Goal: Share content: Share content

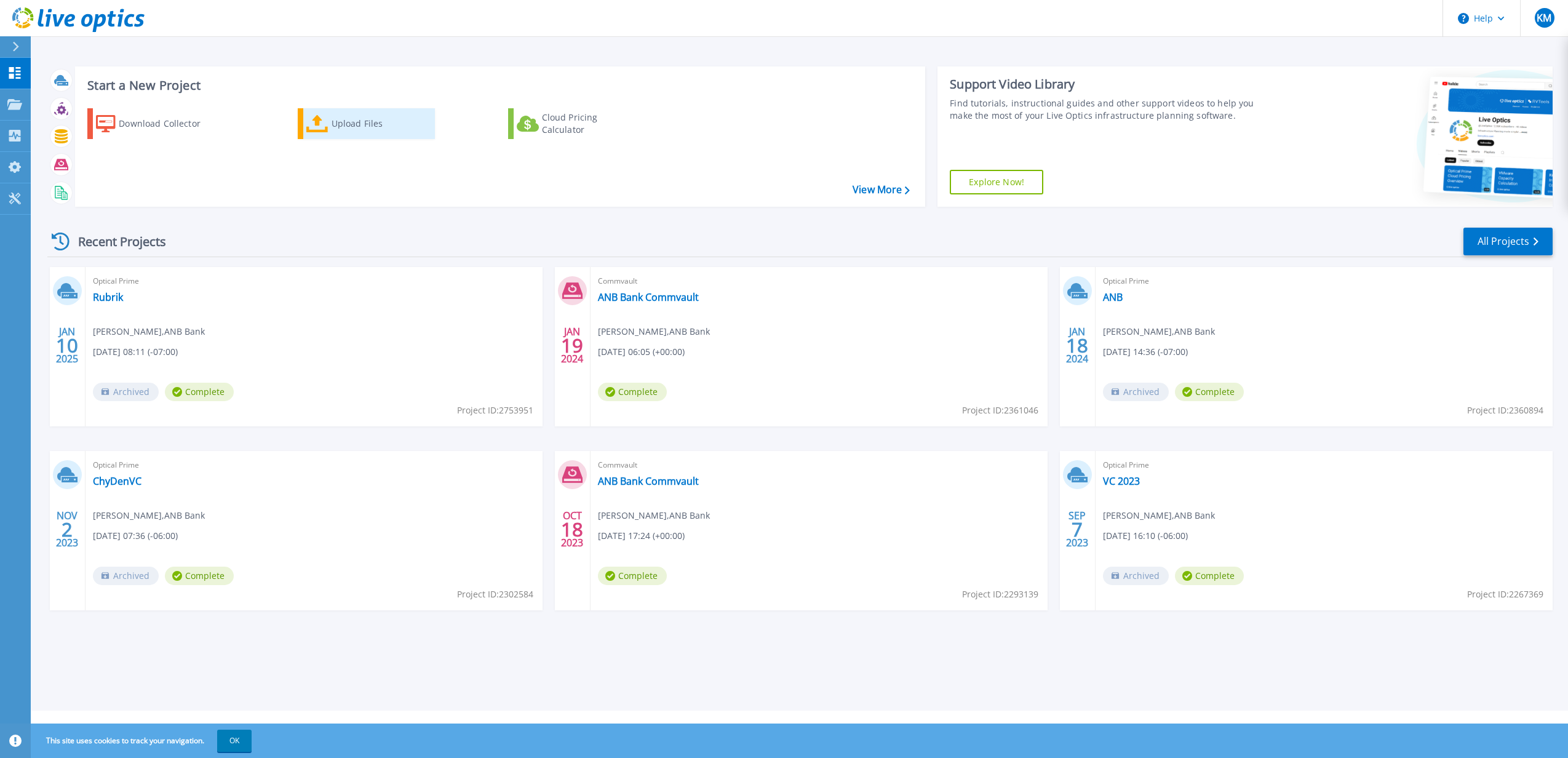
click at [357, 133] on div "Upload Files" at bounding box center [381, 124] width 99 height 25
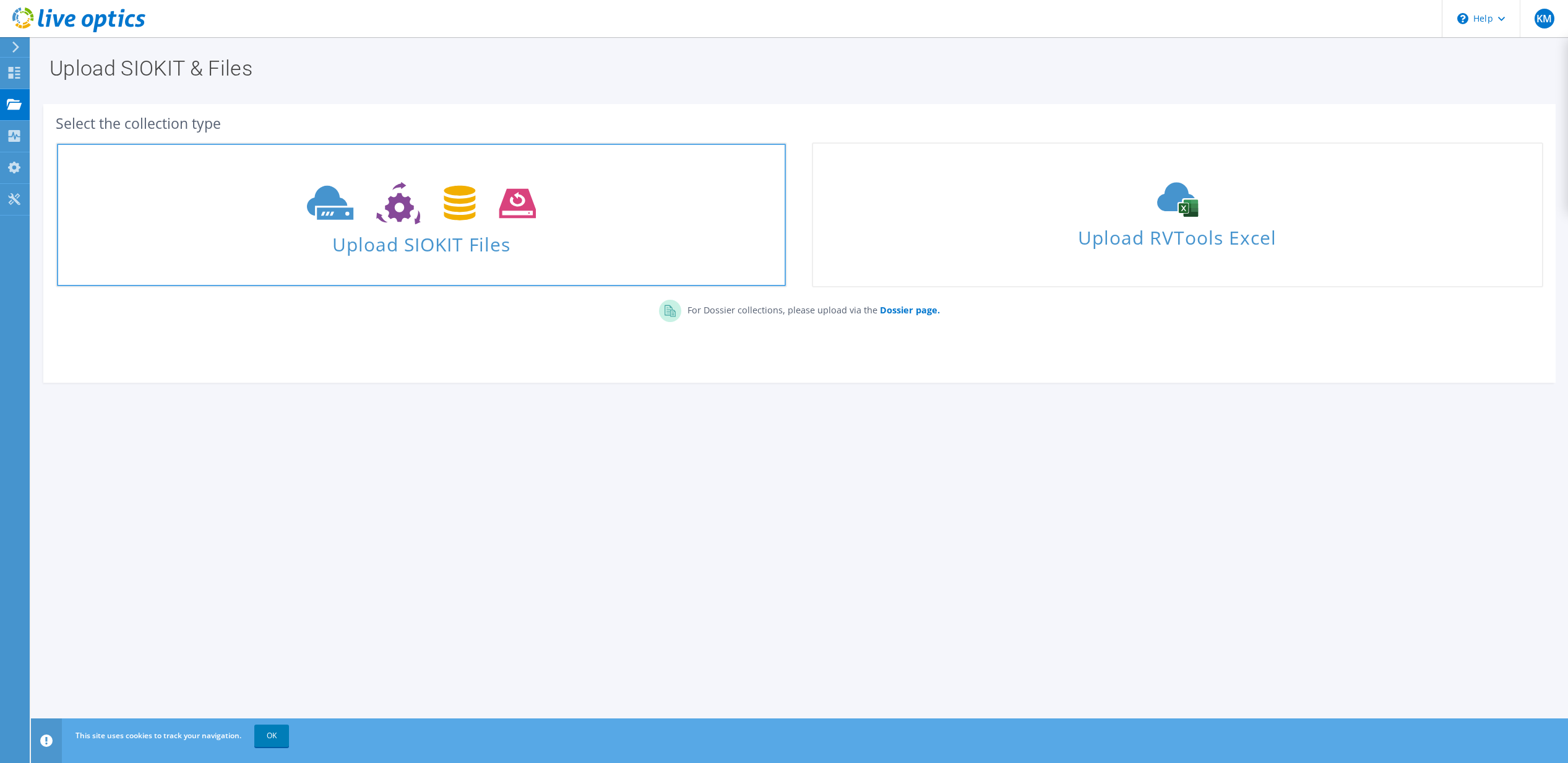
click at [573, 226] on span at bounding box center [422, 201] width 729 height 52
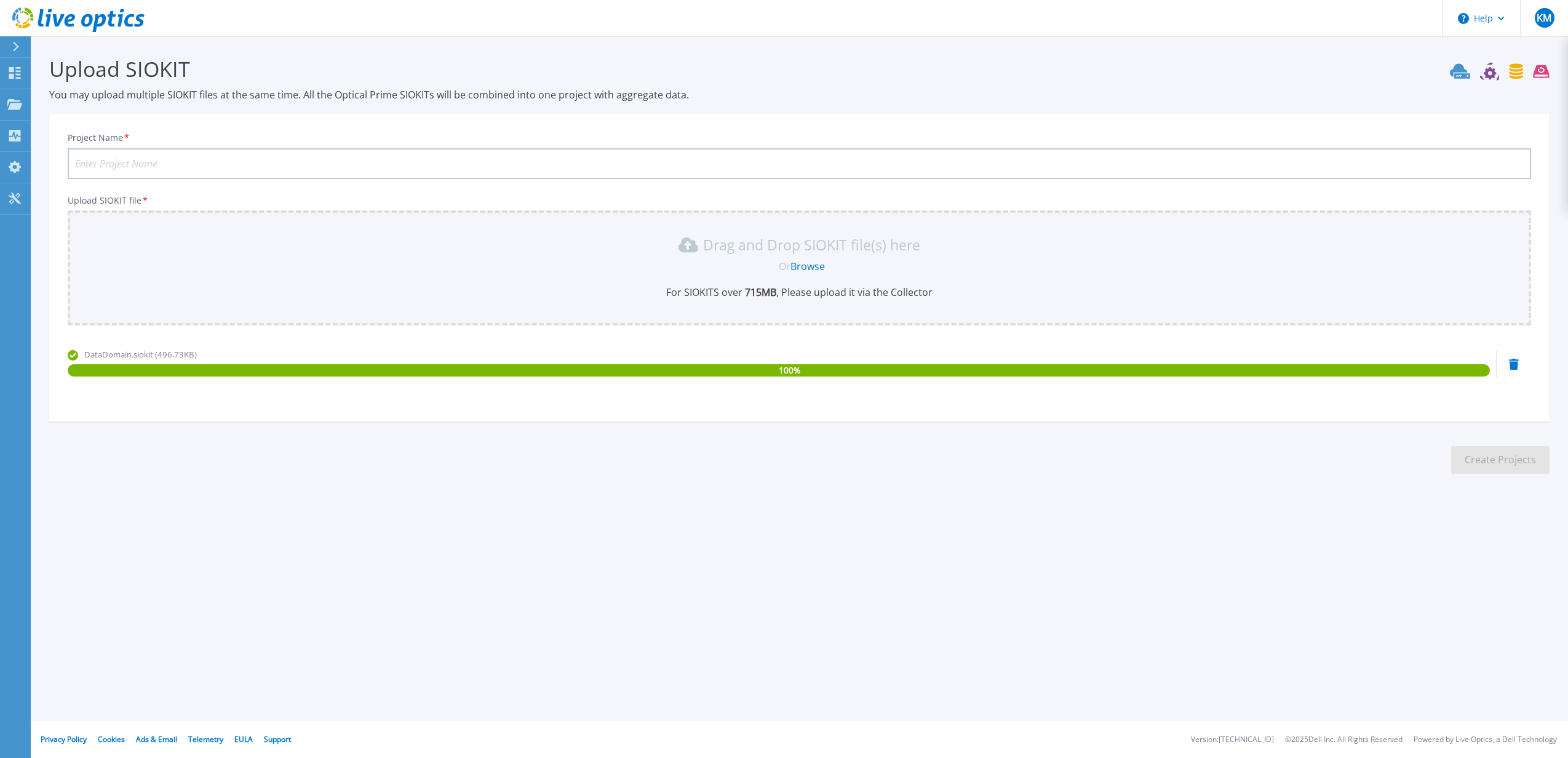
click at [180, 168] on input "Project Name *" at bounding box center [799, 164] width 1464 height 31
type input "D"
type input "ChyDD8.11.25"
click at [1491, 465] on button "Create Projects" at bounding box center [1500, 459] width 99 height 28
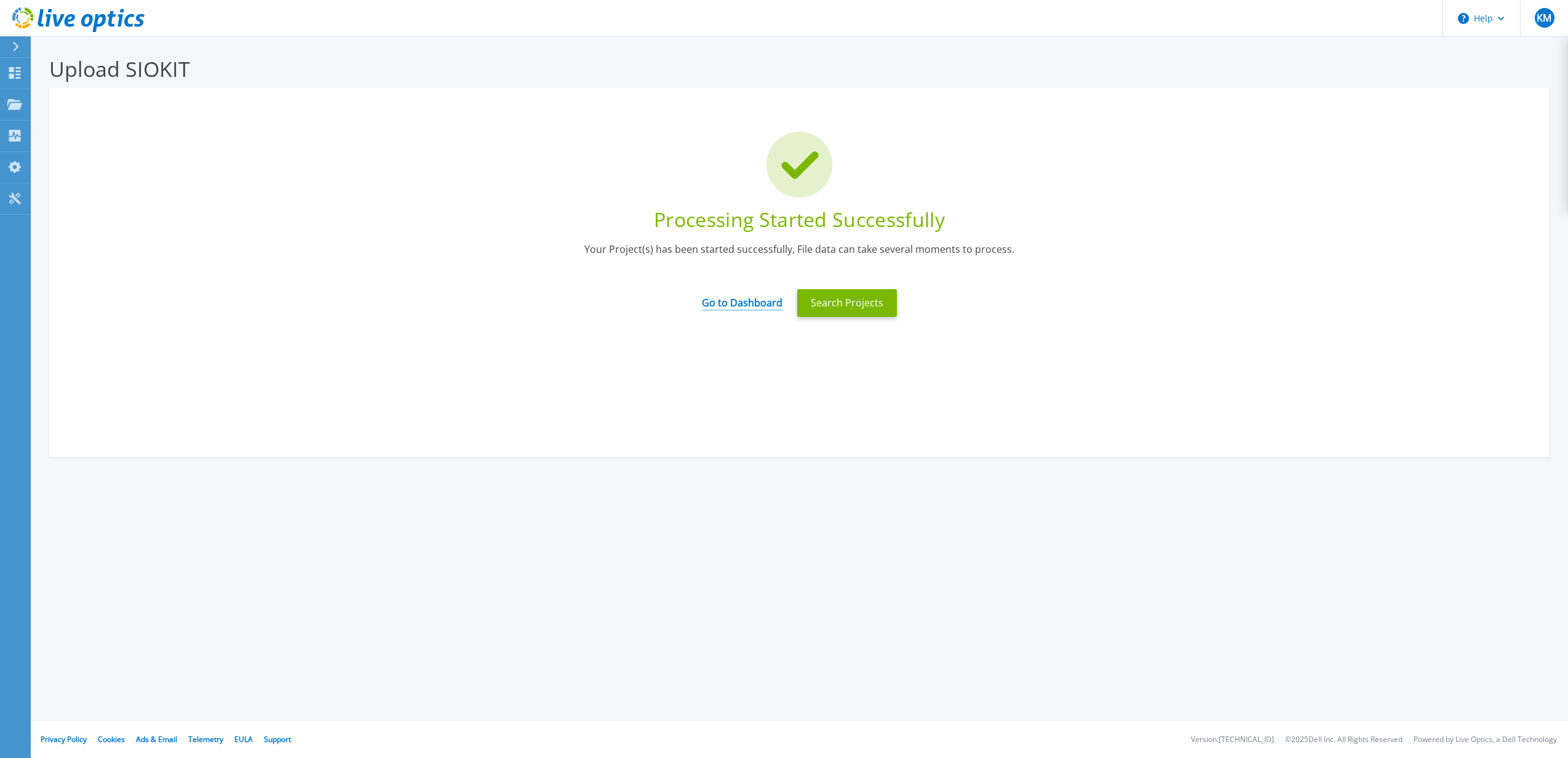
click at [758, 294] on link "Go to Dashboard" at bounding box center [742, 298] width 81 height 24
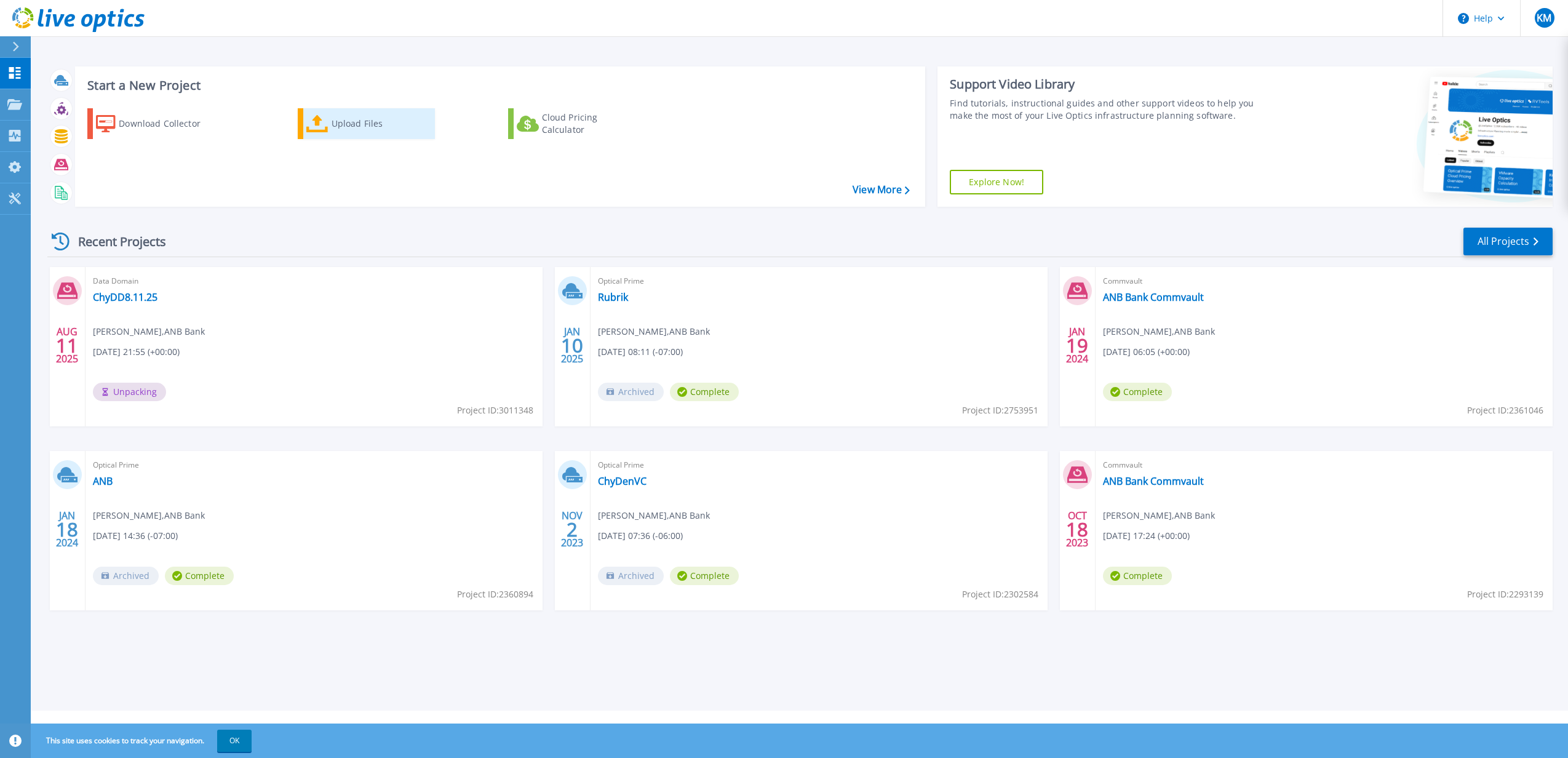
click at [335, 114] on div "Upload Files" at bounding box center [381, 124] width 99 height 25
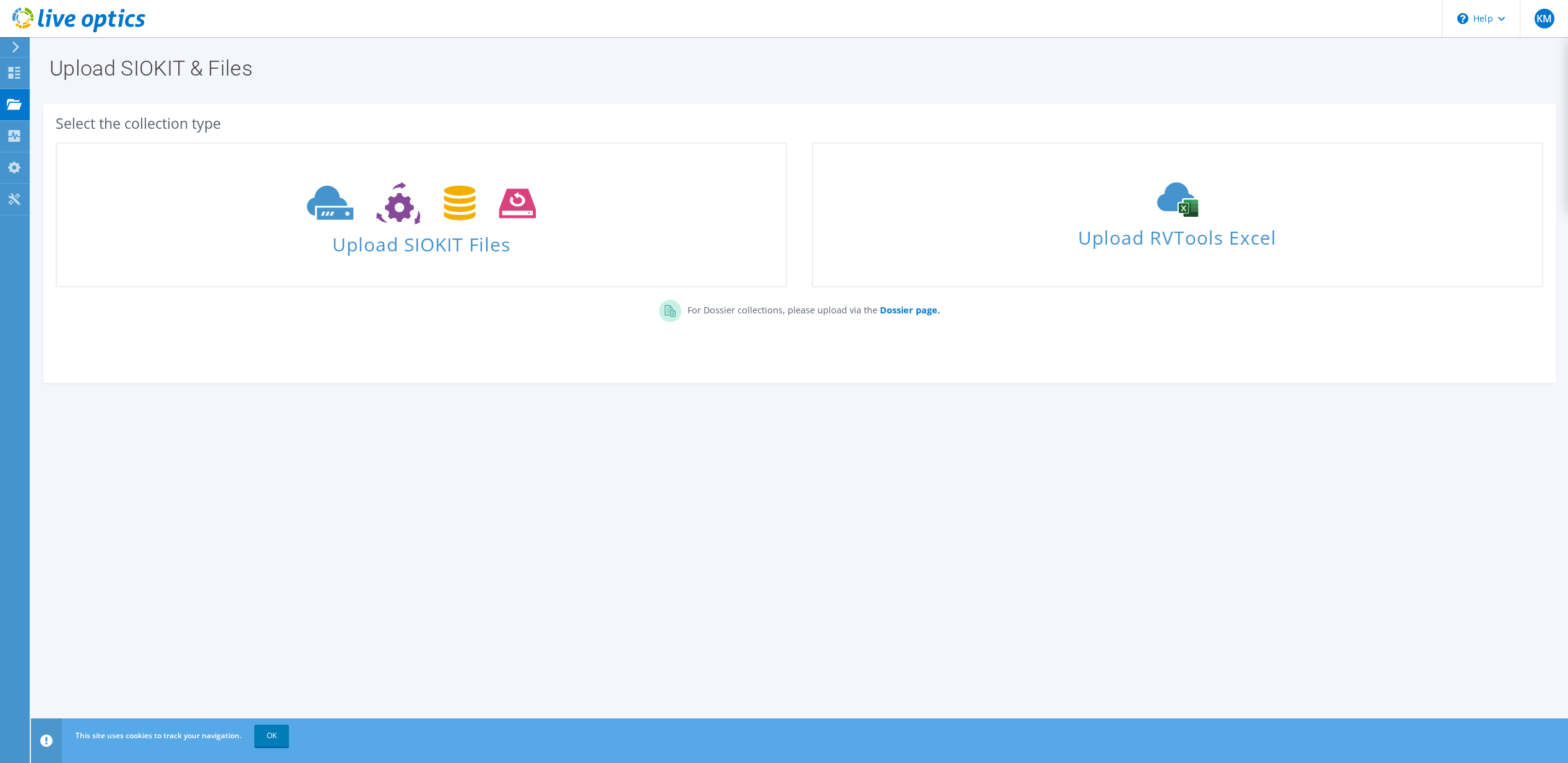
click at [15, 52] on icon at bounding box center [15, 47] width 9 height 11
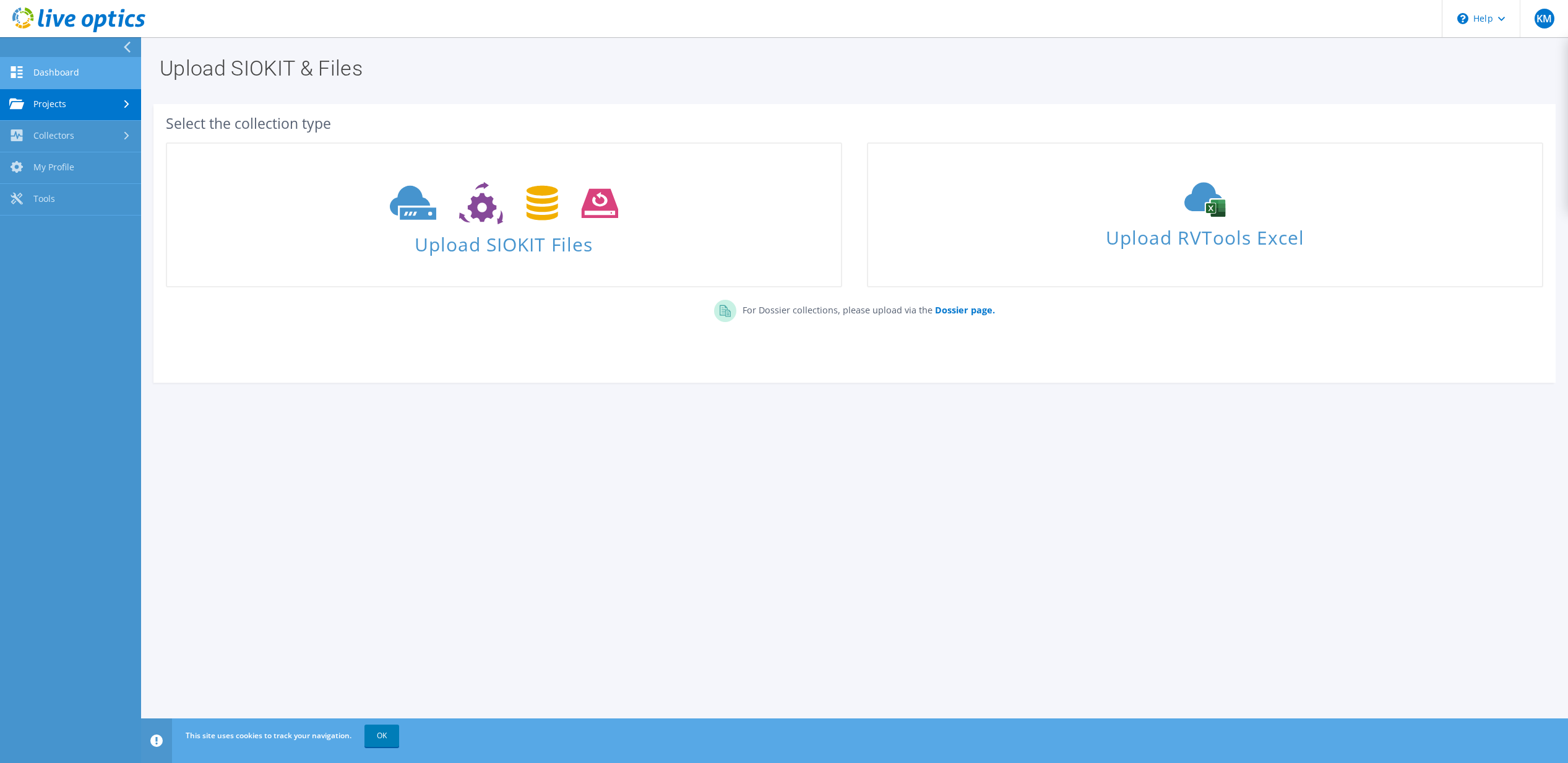
click at [31, 67] on link "Dashboard" at bounding box center [71, 73] width 141 height 31
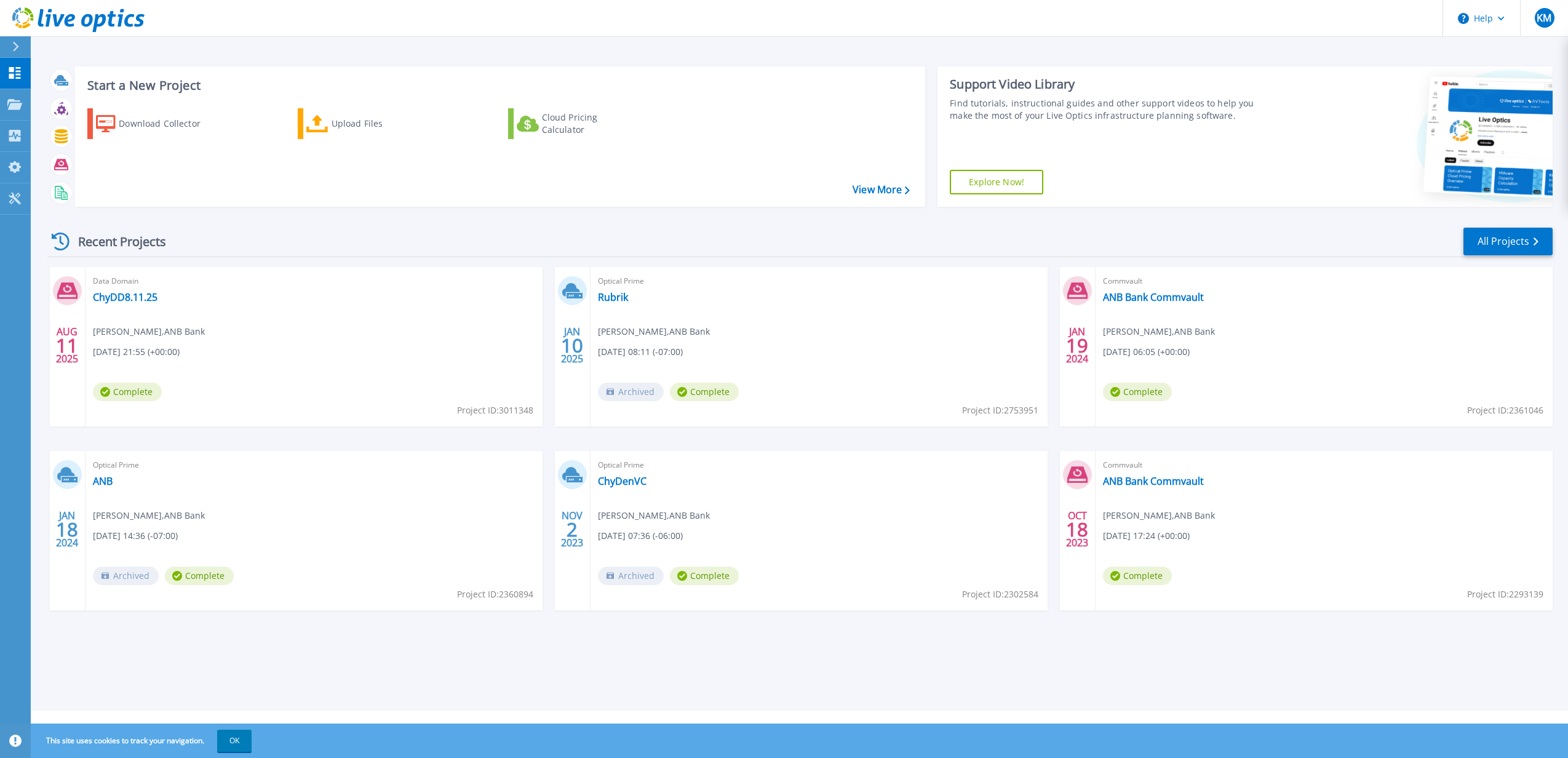
click at [318, 319] on div "Data Domain ChyDD8.11.25 Kenny Morris , ANB Bank 08/11/2025, 21:55 (+00:00) Com…" at bounding box center [314, 346] width 457 height 159
click at [115, 296] on link "ChyDD8.11.25" at bounding box center [125, 297] width 65 height 12
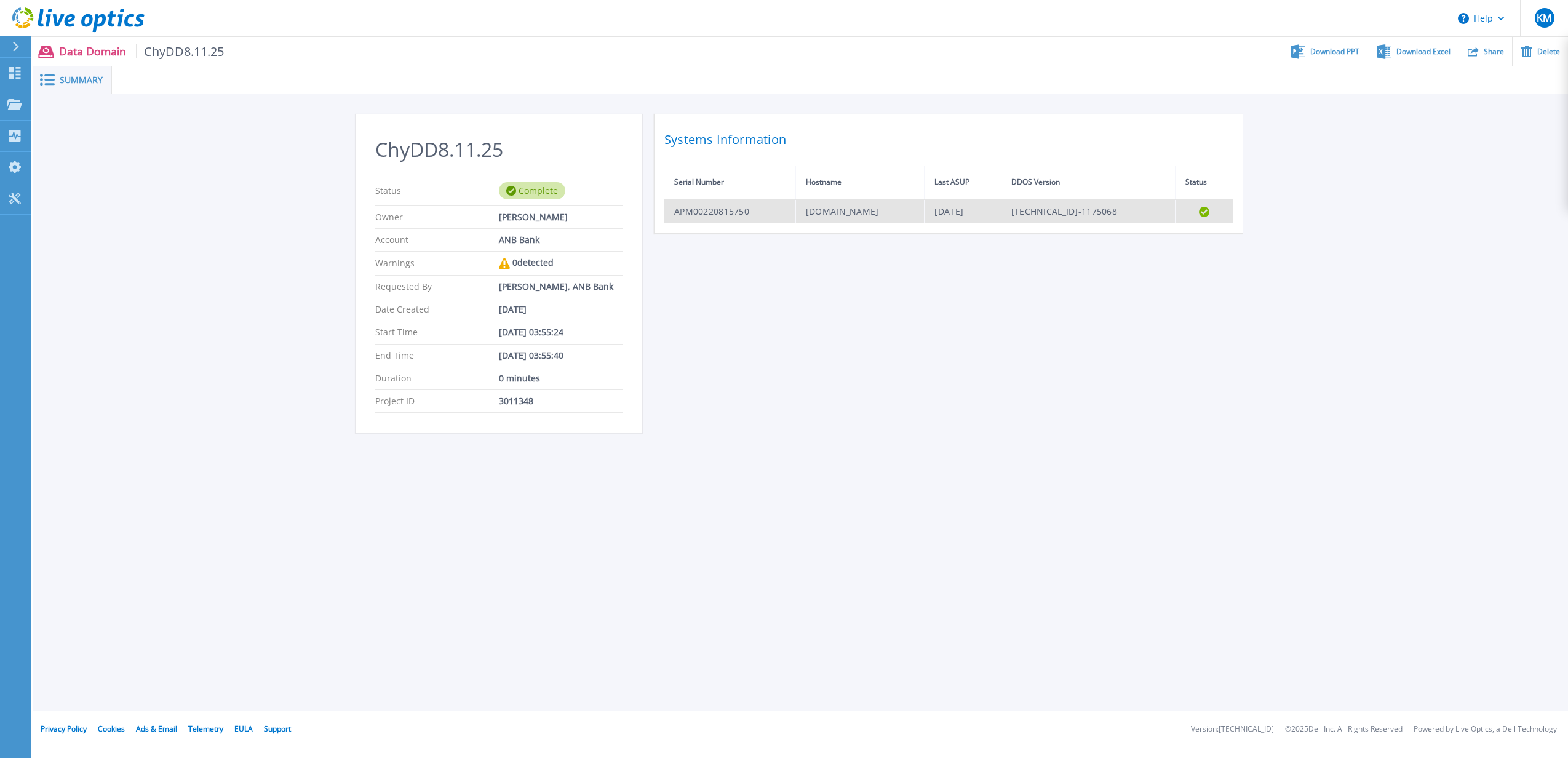
click at [1078, 206] on td "[TECHNICAL_ID]-1175068" at bounding box center [1088, 211] width 174 height 24
click at [999, 210] on td "[DATE]" at bounding box center [963, 211] width 77 height 24
click at [1001, 210] on td "[DATE]" at bounding box center [963, 211] width 77 height 24
click at [1115, 209] on td "[TECHNICAL_ID]-1175068" at bounding box center [1088, 211] width 174 height 24
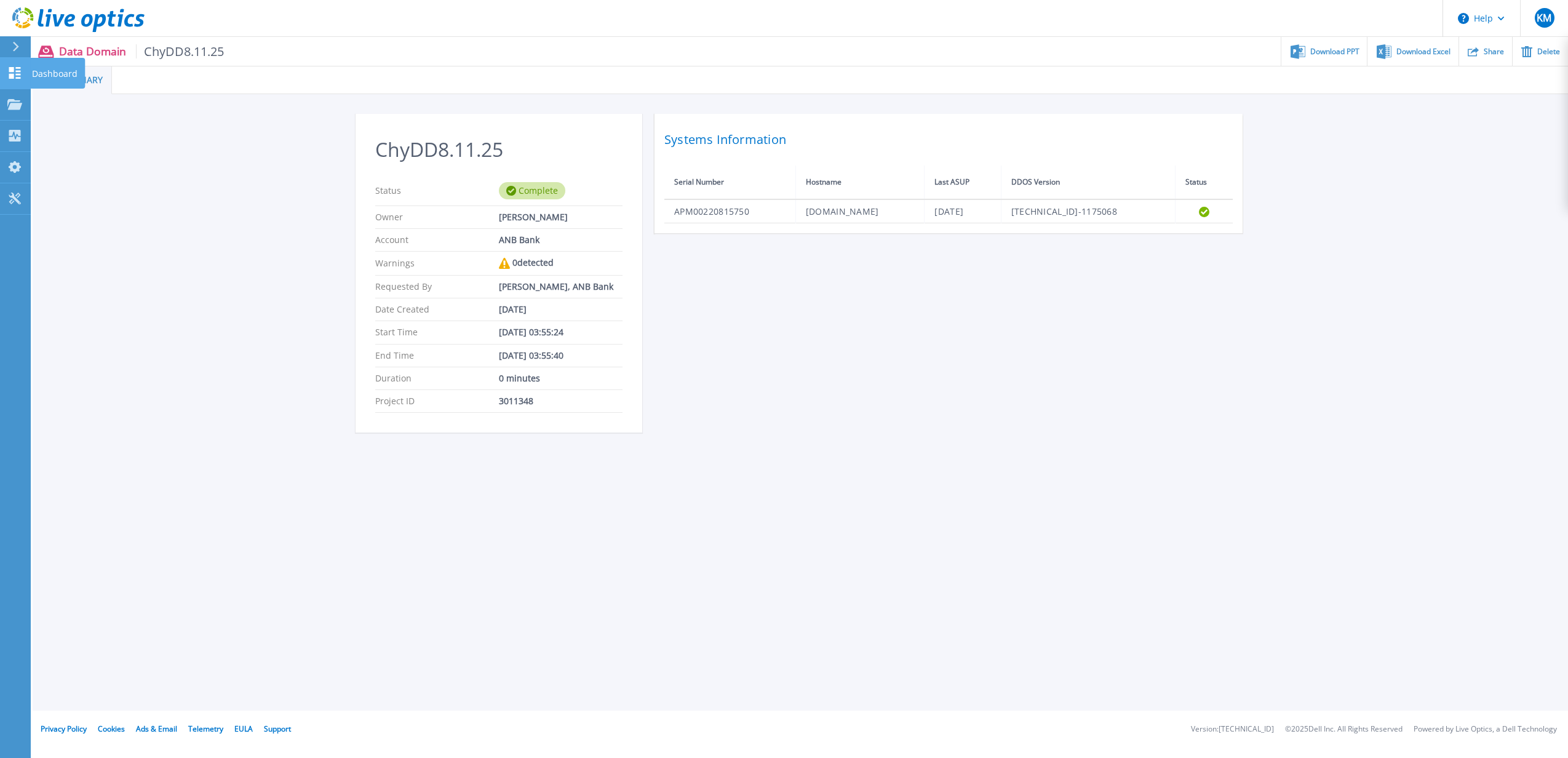
click at [11, 75] on icon at bounding box center [14, 72] width 12 height 12
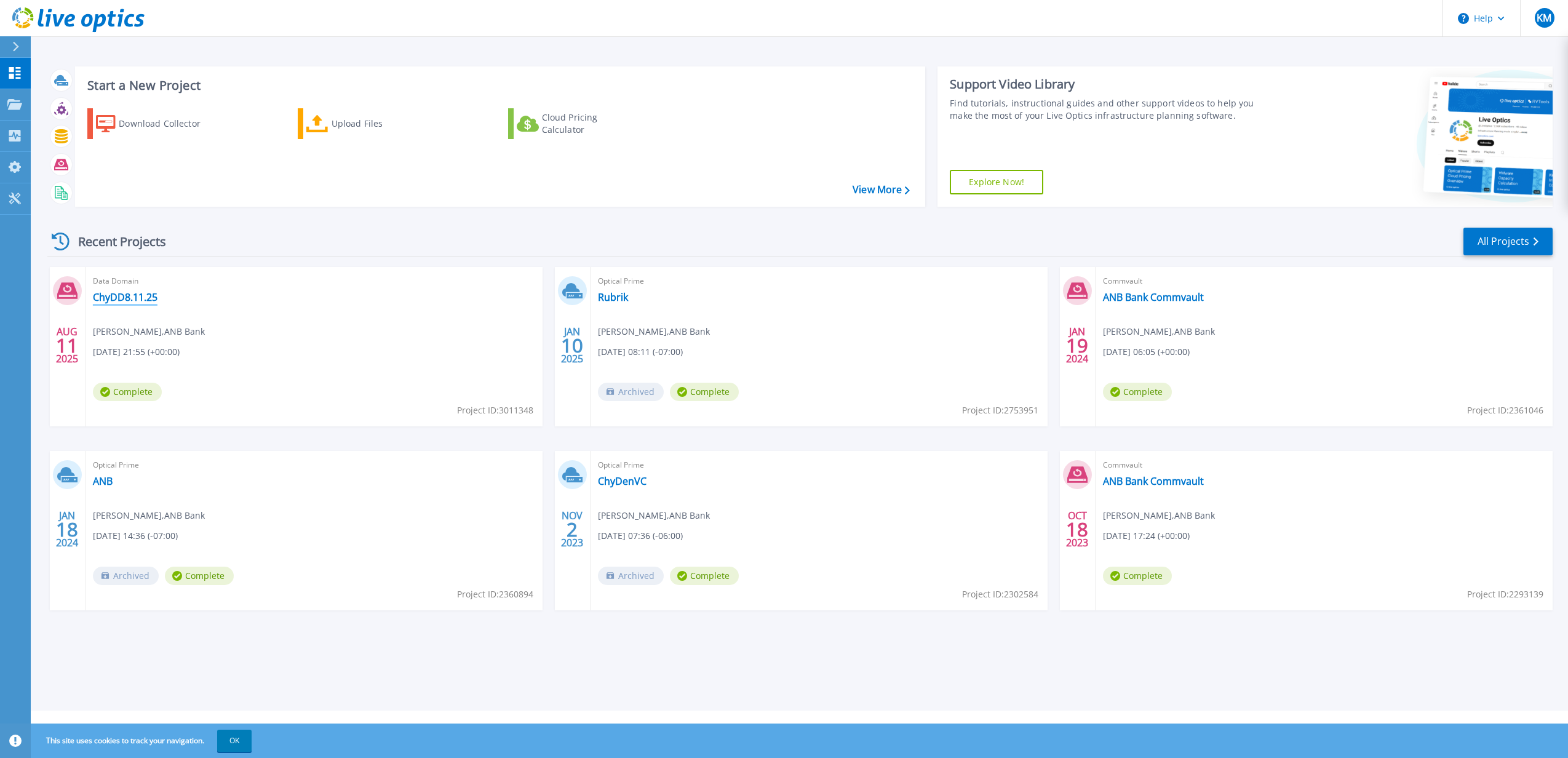
click at [115, 300] on link "ChyDD8.11.25" at bounding box center [125, 297] width 65 height 12
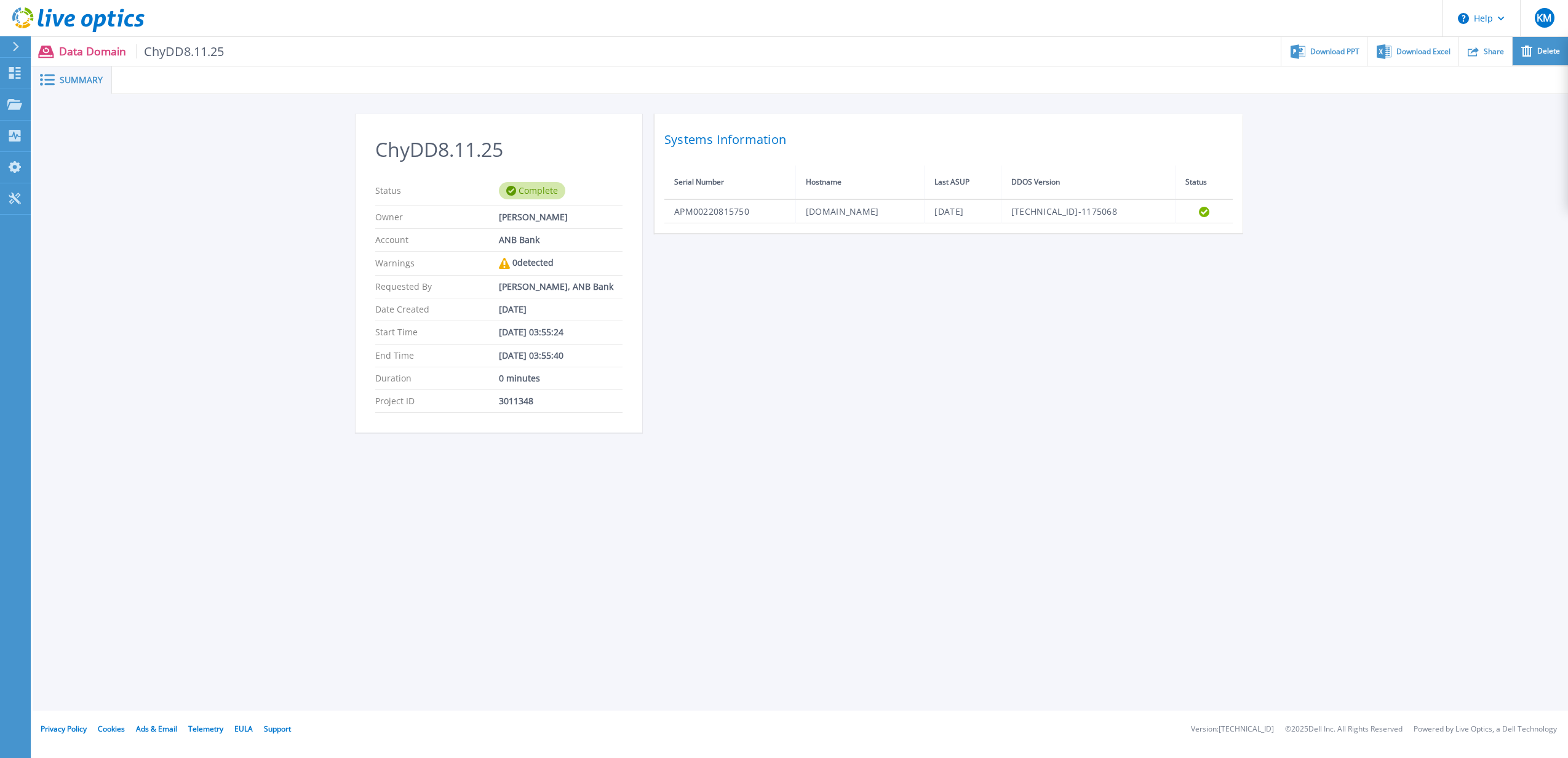
click at [1530, 52] on icon at bounding box center [1527, 51] width 11 height 11
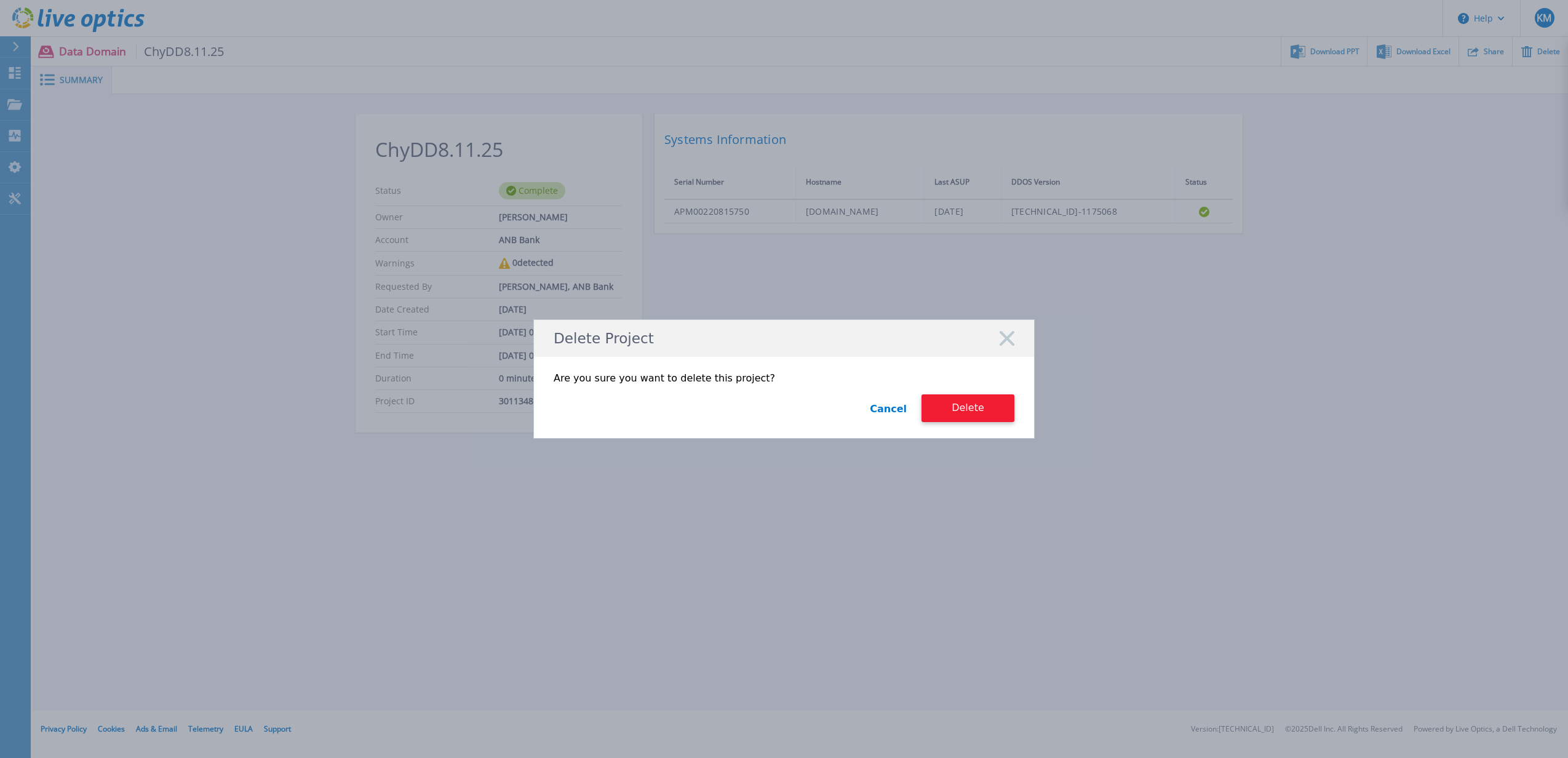
click at [975, 407] on button "Delete" at bounding box center [968, 407] width 93 height 28
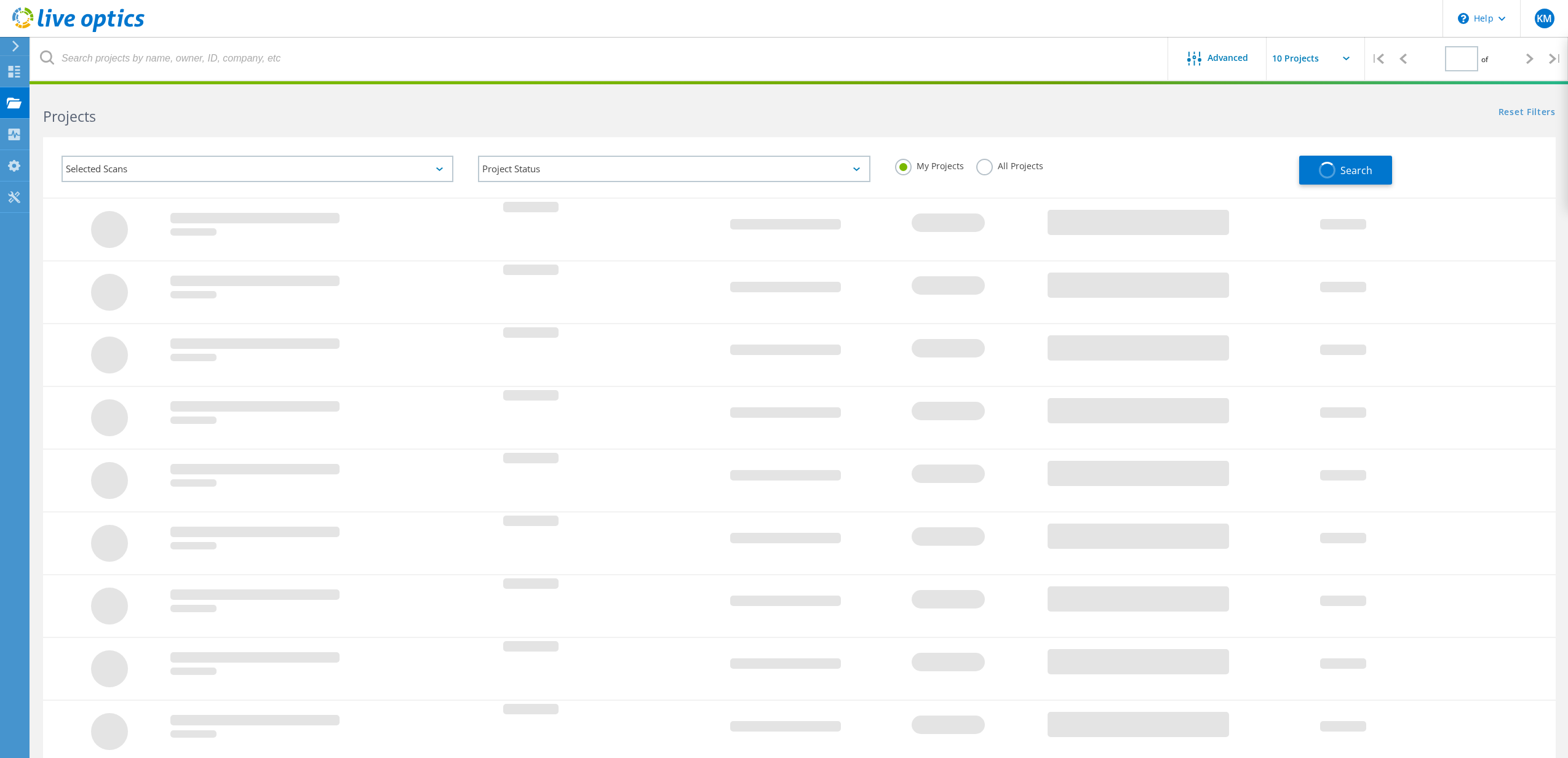
type input "1"
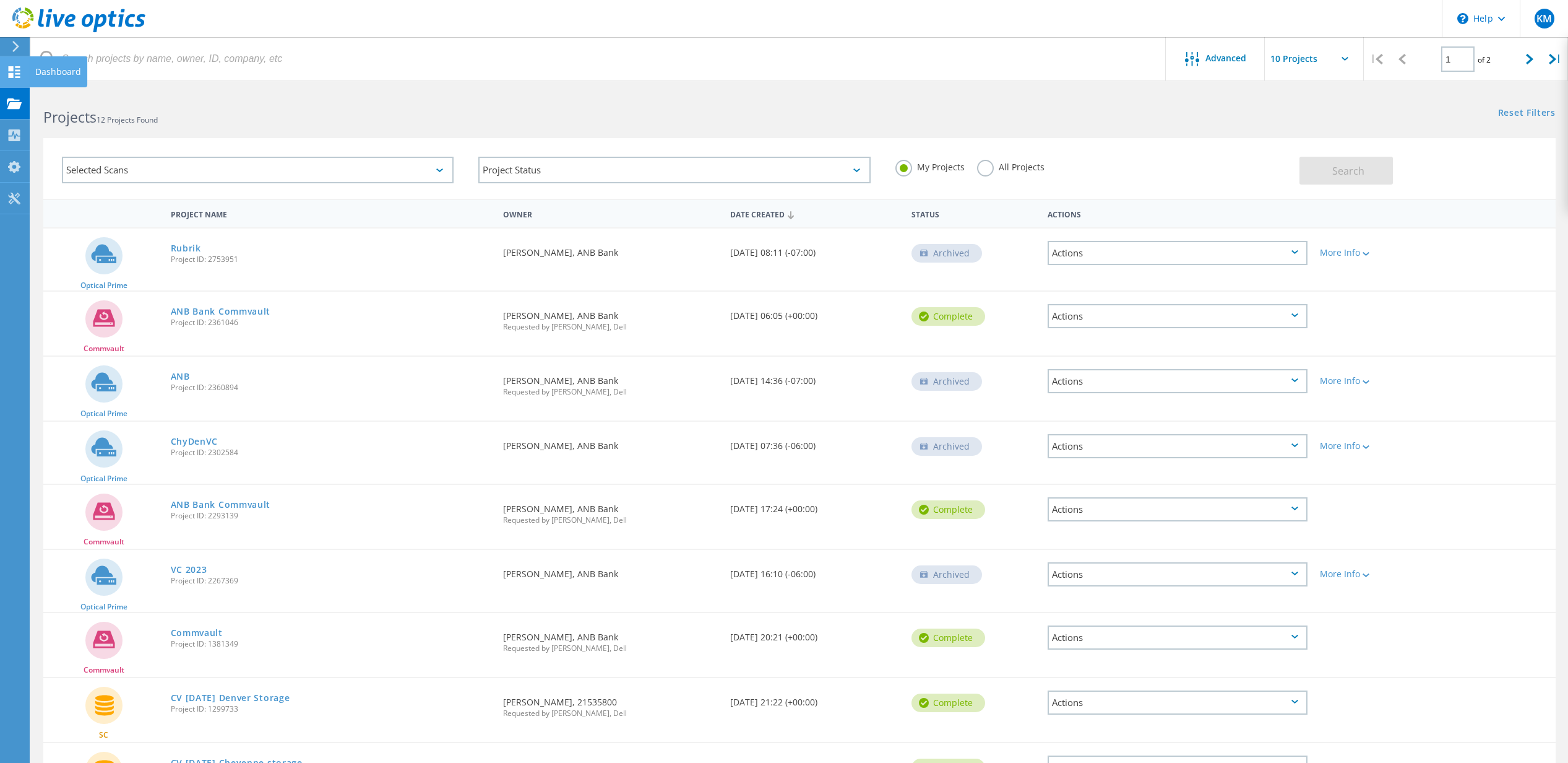
click at [18, 66] on icon at bounding box center [14, 72] width 15 height 12
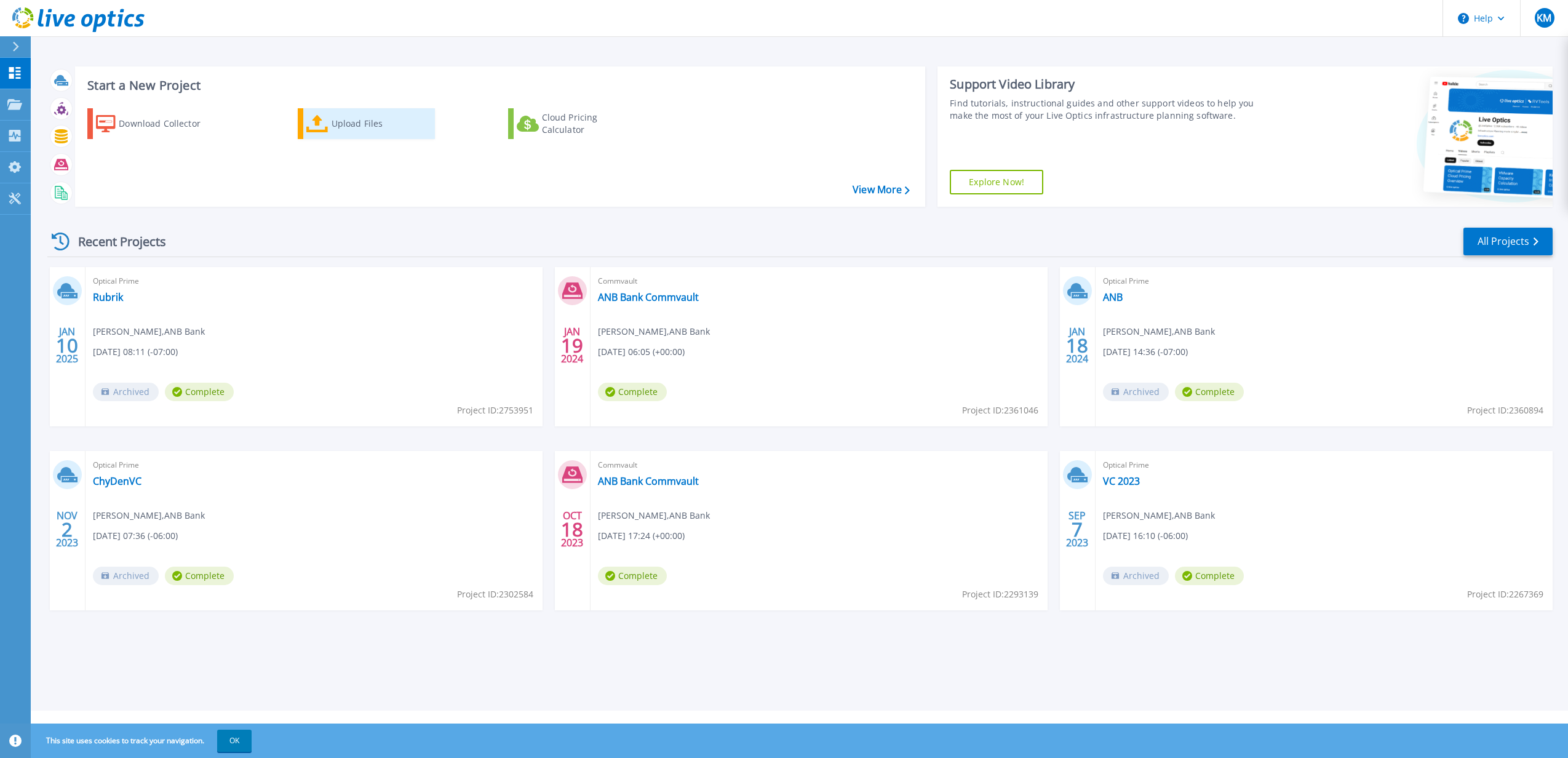
click at [335, 124] on div "Upload Files" at bounding box center [381, 124] width 99 height 25
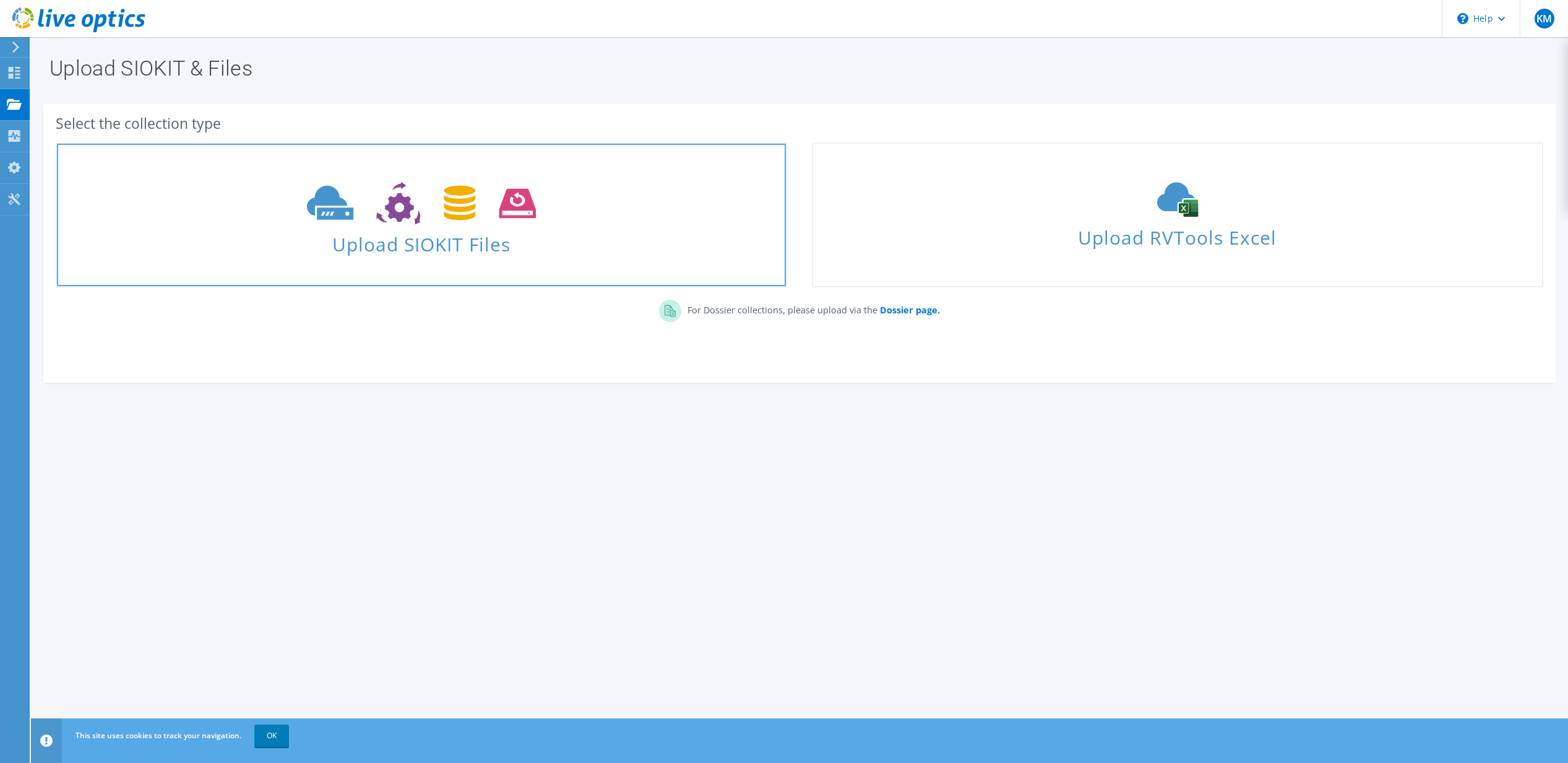
click at [400, 205] on icon at bounding box center [421, 203] width 228 height 43
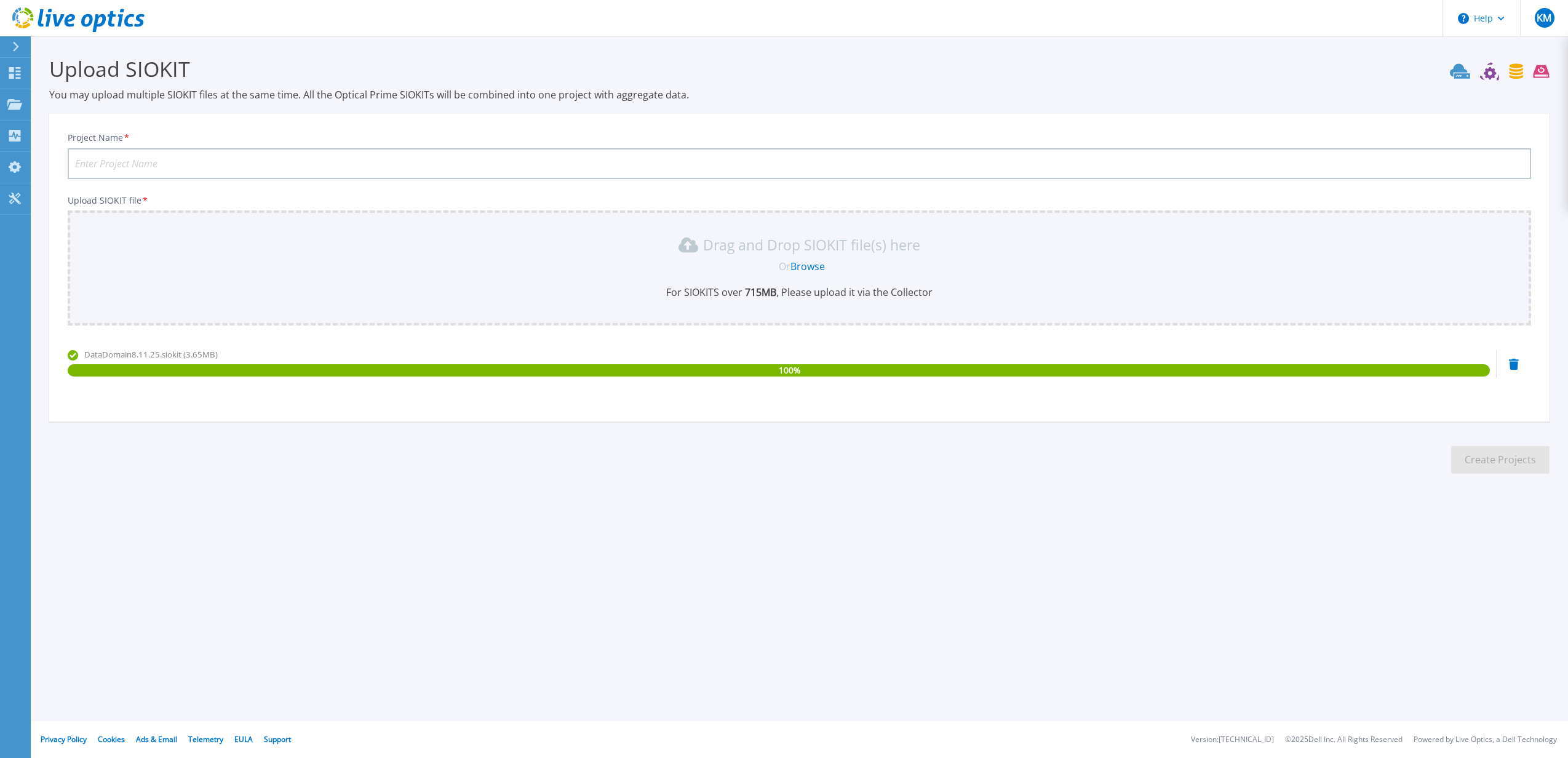
click at [252, 167] on input "Project Name *" at bounding box center [799, 164] width 1464 height 31
type input "D"
type input "ChyDD8.11.25"
click at [1495, 465] on button "Create Projects" at bounding box center [1500, 459] width 99 height 28
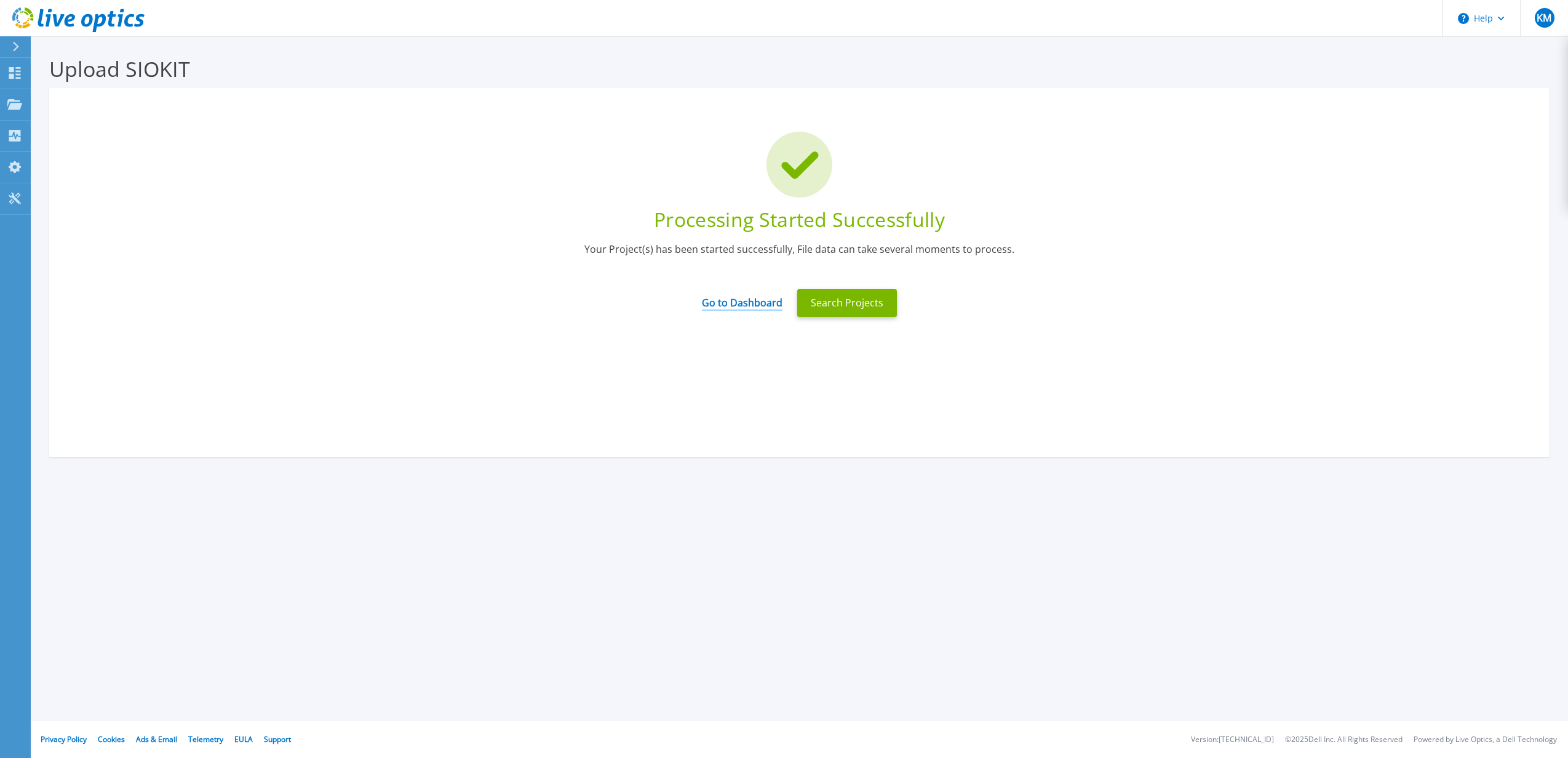
click at [725, 305] on link "Go to Dashboard" at bounding box center [742, 298] width 81 height 24
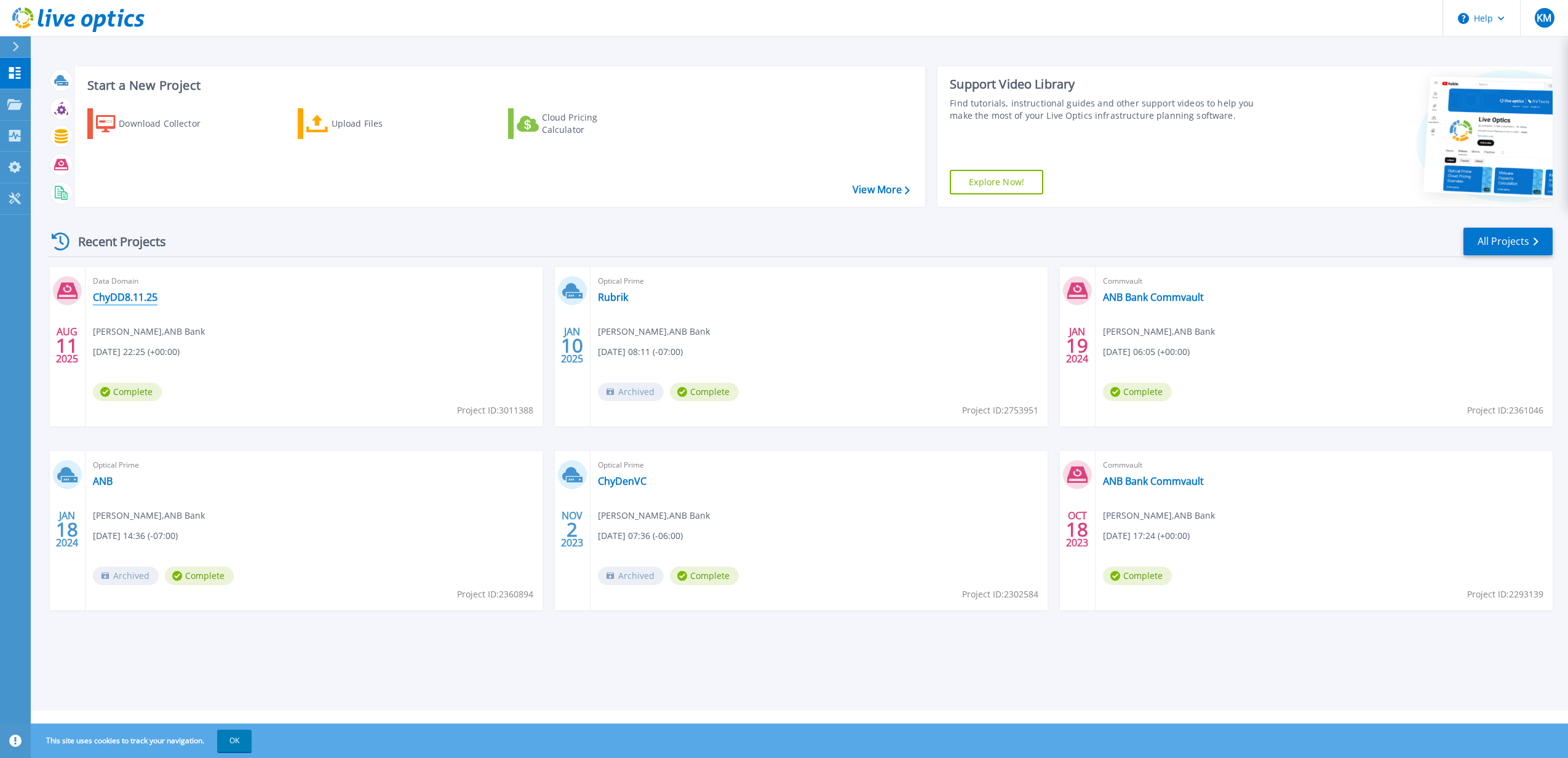
click at [135, 296] on link "ChyDD8.11.25" at bounding box center [125, 297] width 65 height 12
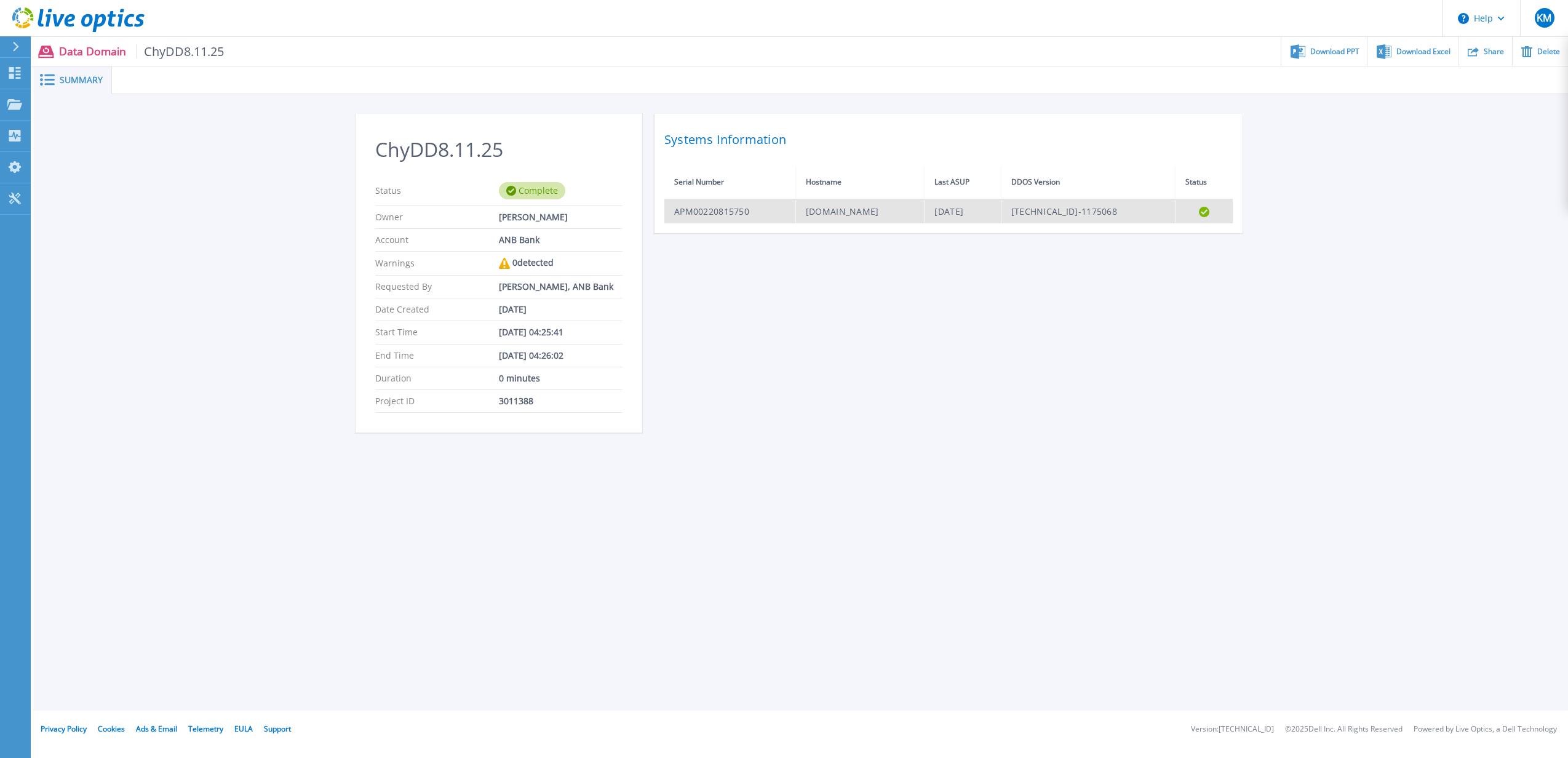
click at [714, 214] on td "APM00220815750" at bounding box center [730, 211] width 131 height 24
click at [959, 210] on td "[DATE]" at bounding box center [963, 211] width 77 height 24
click at [1031, 325] on div "ChyDD8.11.25 Status Complete Owner [PERSON_NAME] Account ANB Bank Warnings 0 de…" at bounding box center [801, 280] width 890 height 334
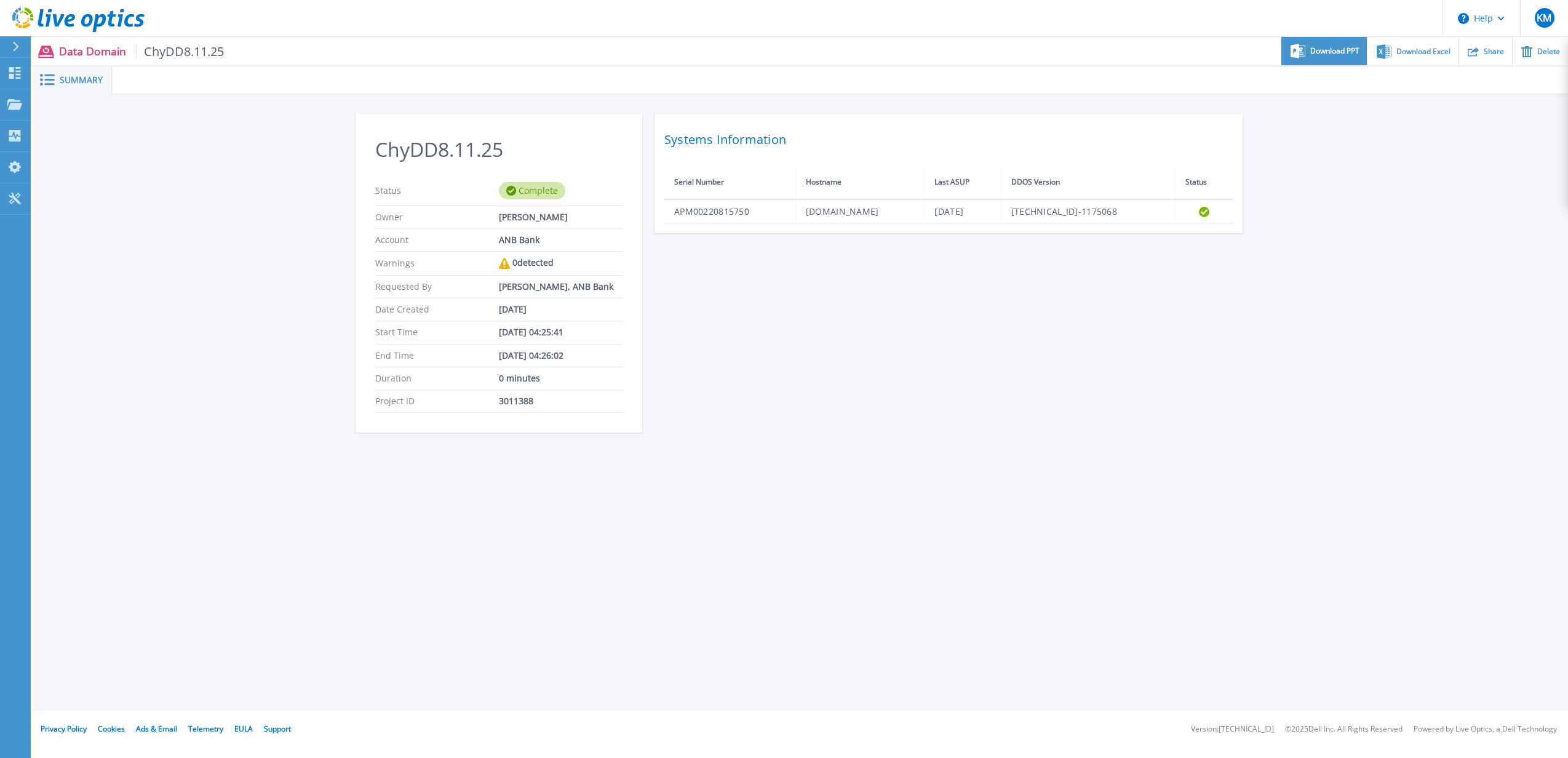
click at [1335, 55] on span "Download PPT" at bounding box center [1335, 51] width 49 height 7
click at [1483, 54] on div "Share" at bounding box center [1485, 51] width 53 height 28
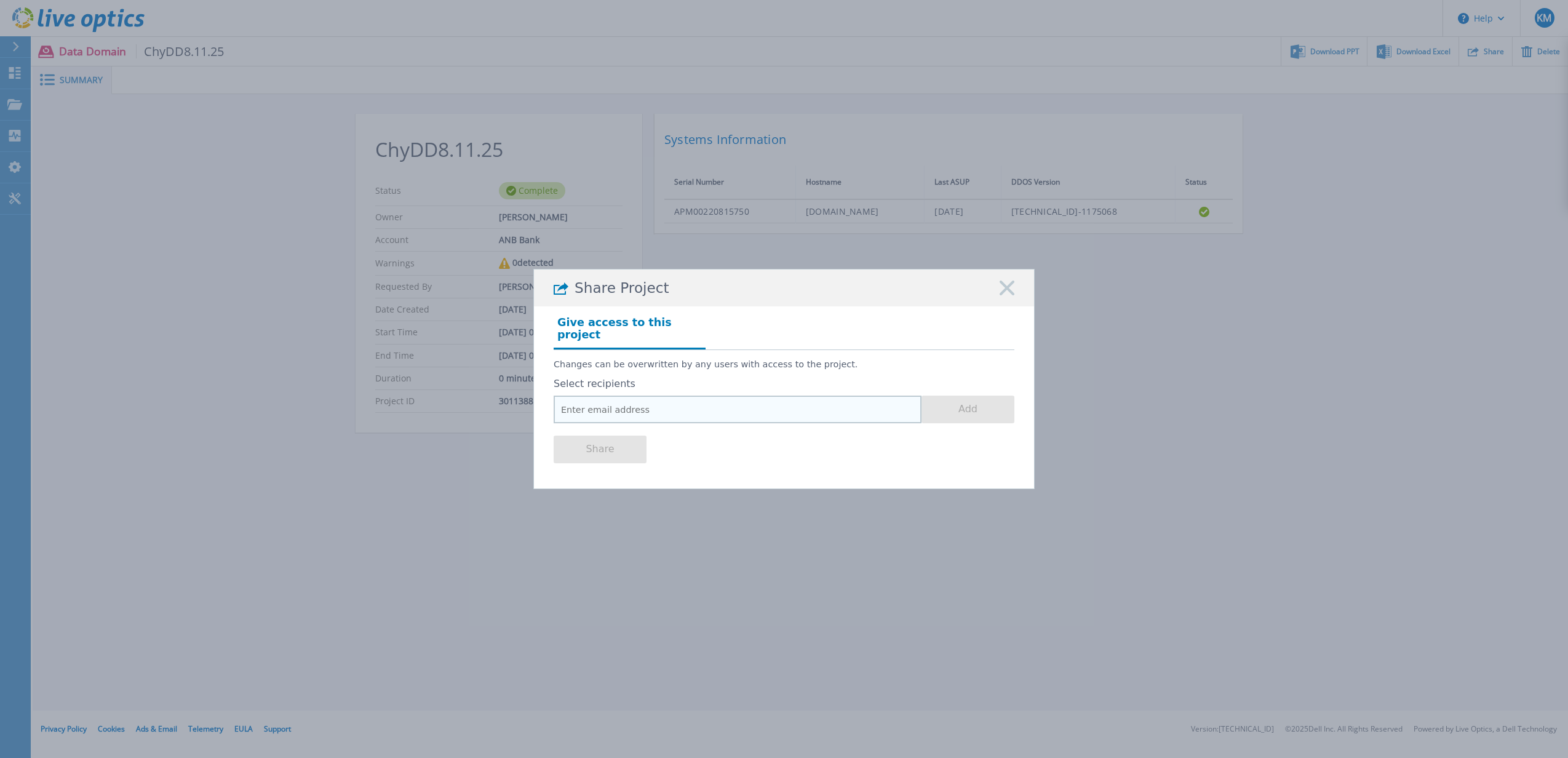
click at [673, 417] on input "email" at bounding box center [737, 409] width 368 height 28
type input "[PERSON_NAME][EMAIL_ADDRESS][PERSON_NAME][DOMAIN_NAME]"
click at [938, 404] on button "Add" at bounding box center [968, 409] width 93 height 28
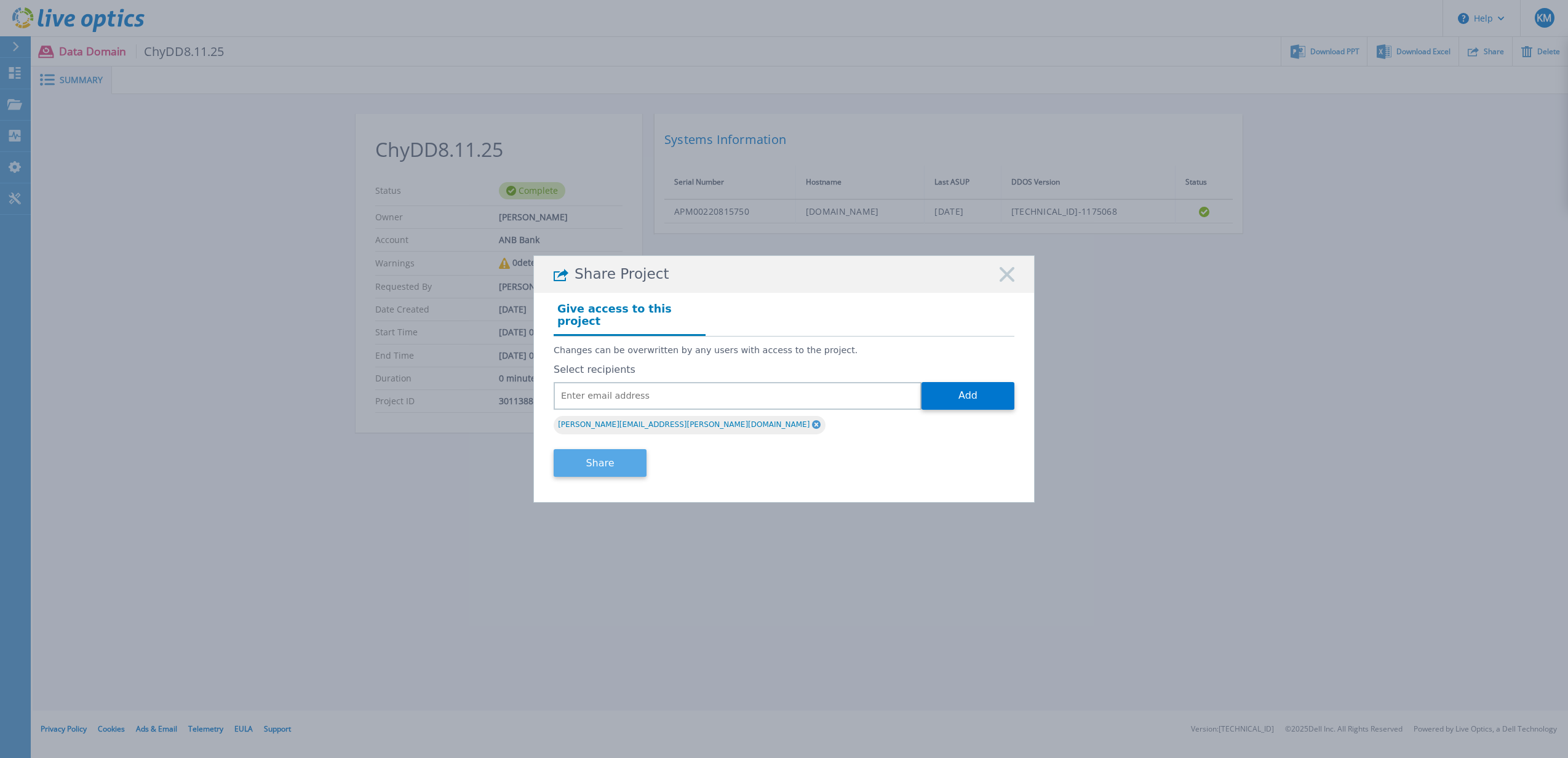
click at [595, 472] on button "Share" at bounding box center [600, 463] width 93 height 28
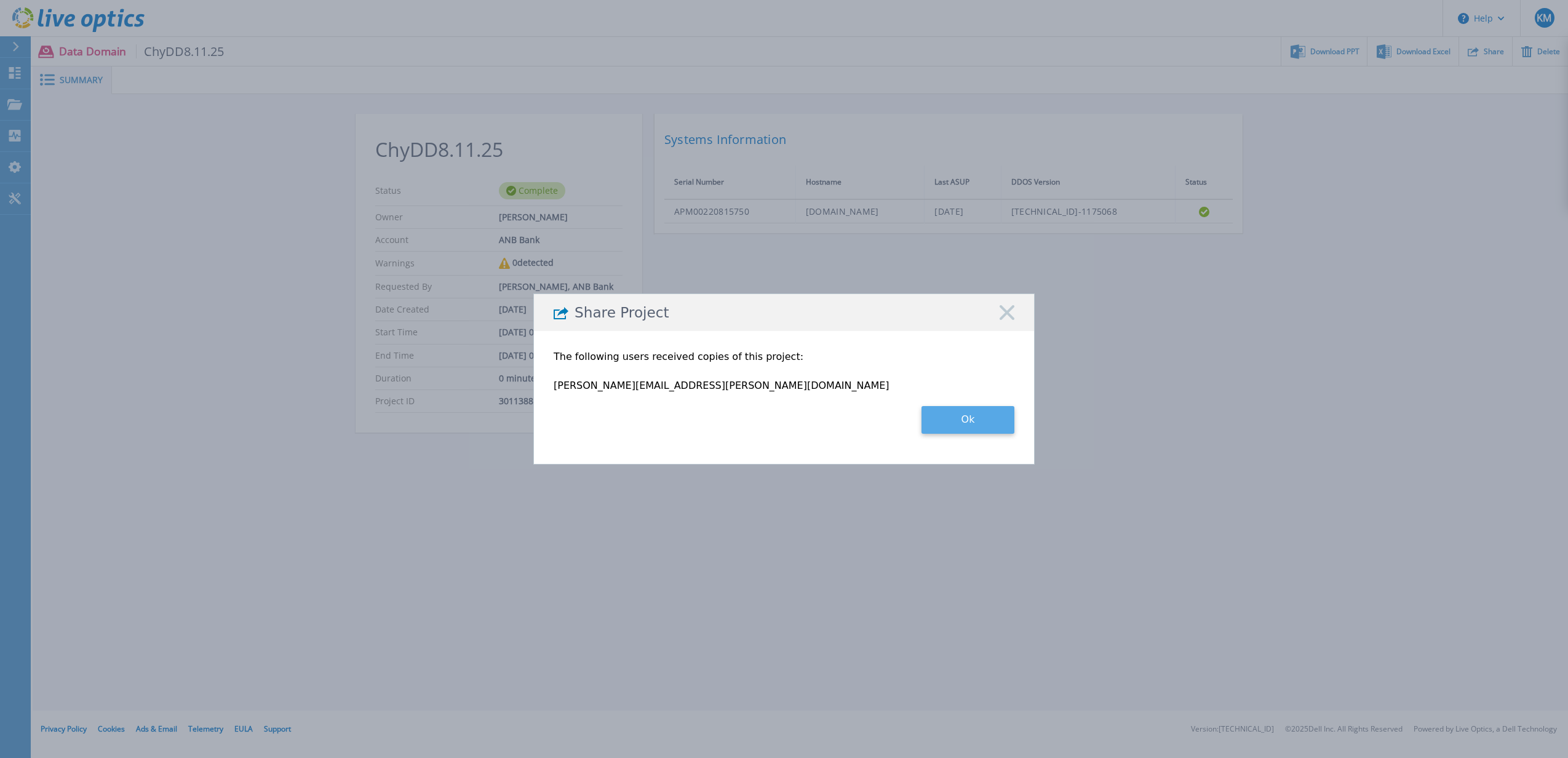
click at [980, 417] on button "Ok" at bounding box center [968, 419] width 93 height 28
